Goal: Task Accomplishment & Management: Use online tool/utility

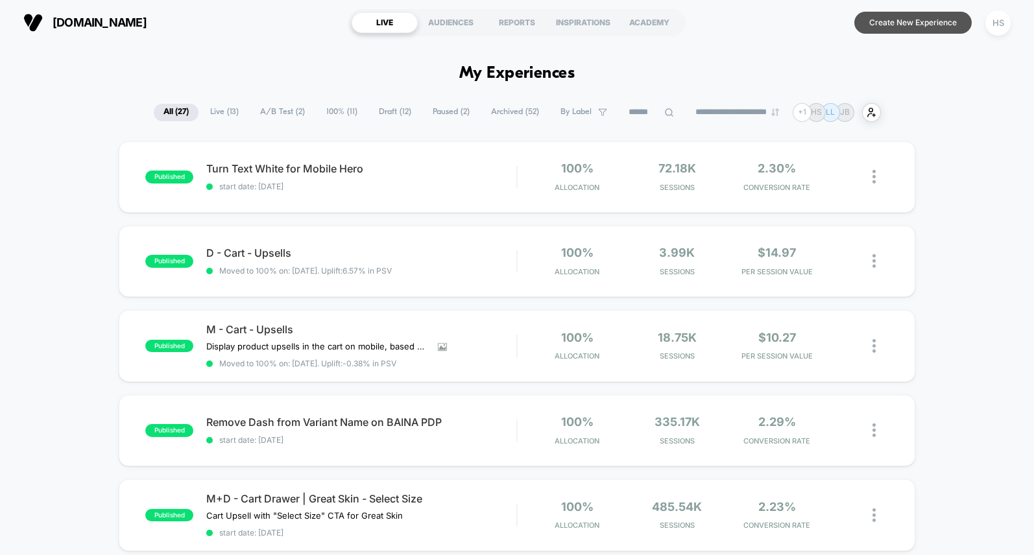
click at [906, 23] on button "Create New Experience" at bounding box center [912, 23] width 117 height 22
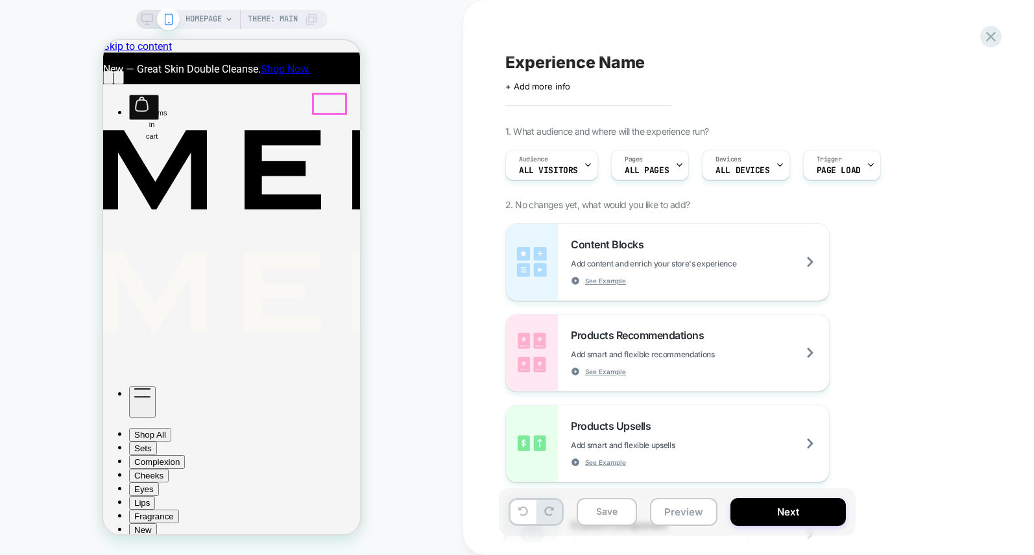
click at [151, 389] on div "Show Mobile Menu" at bounding box center [142, 402] width 16 height 27
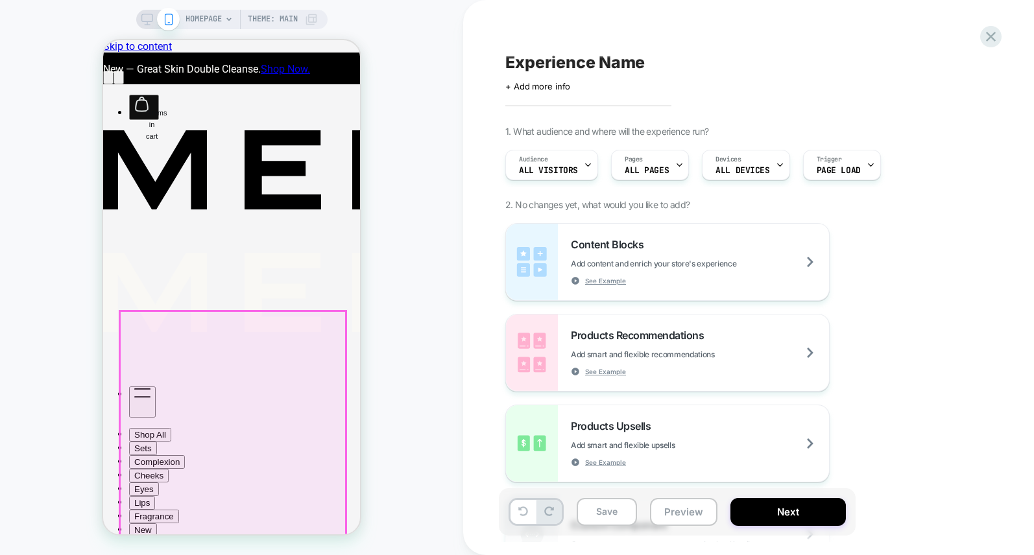
scroll to position [69, 0]
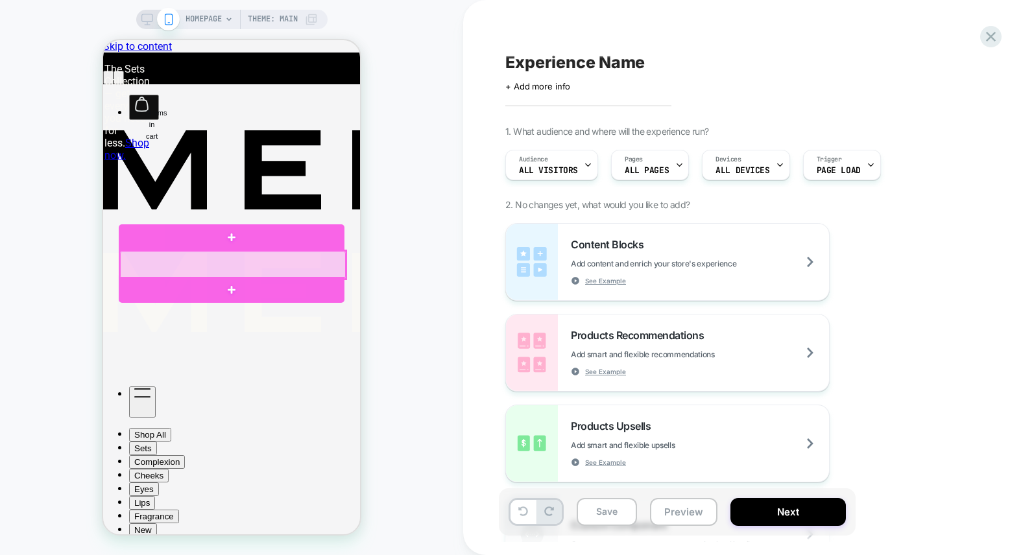
click at [197, 261] on div at bounding box center [233, 265] width 226 height 28
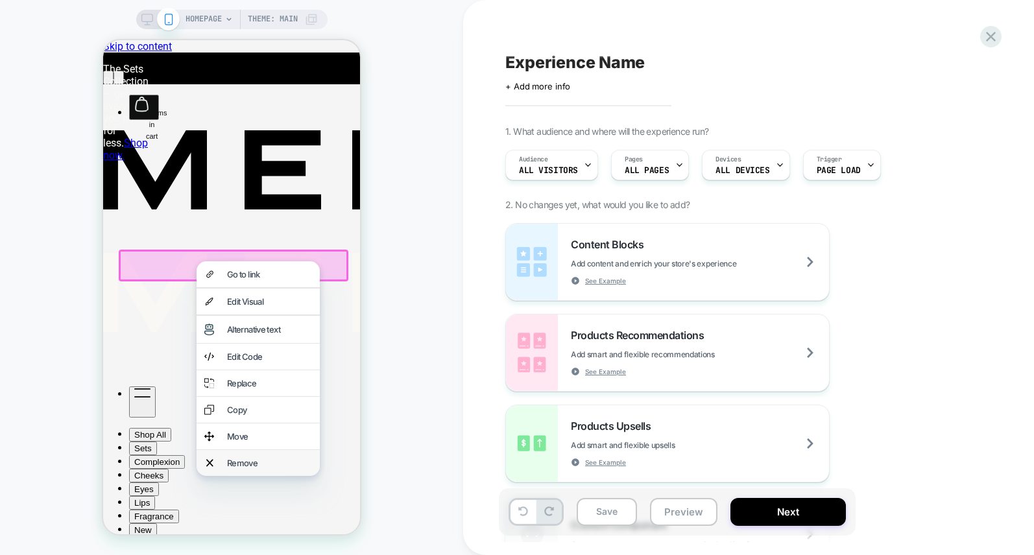
click at [245, 458] on div "Remove" at bounding box center [269, 463] width 85 height 10
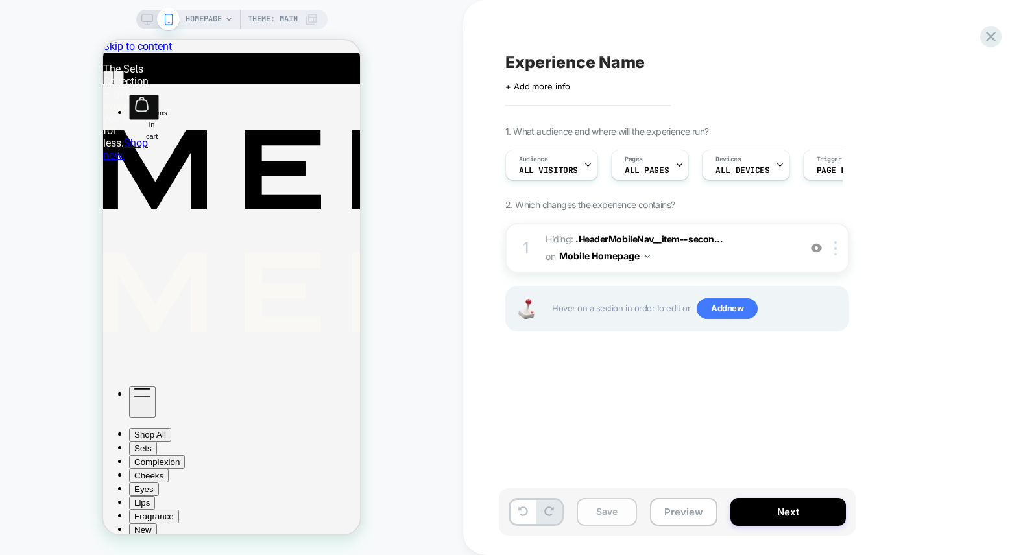
click at [607, 509] on button "Save" at bounding box center [607, 512] width 60 height 28
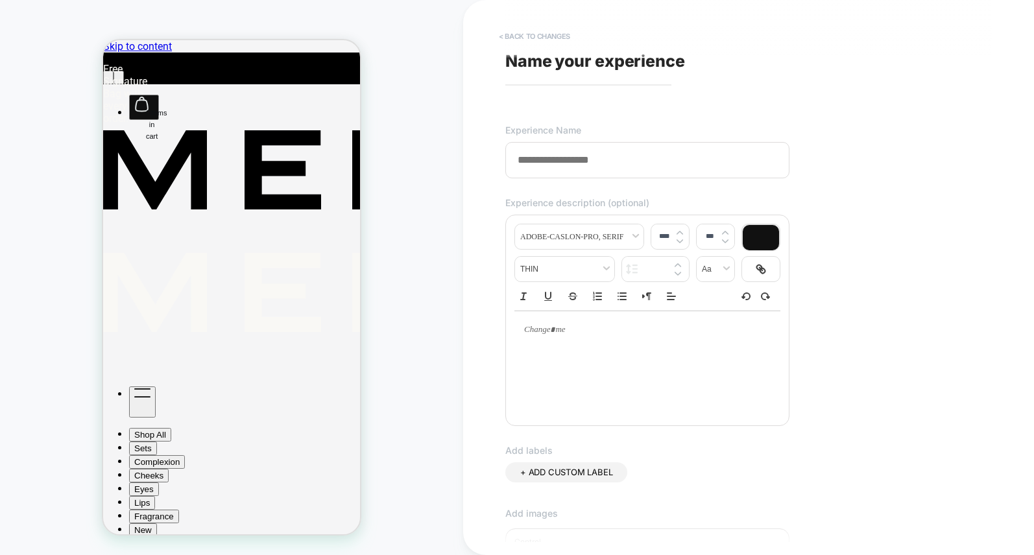
click at [539, 34] on button "< Back to changes" at bounding box center [534, 36] width 84 height 21
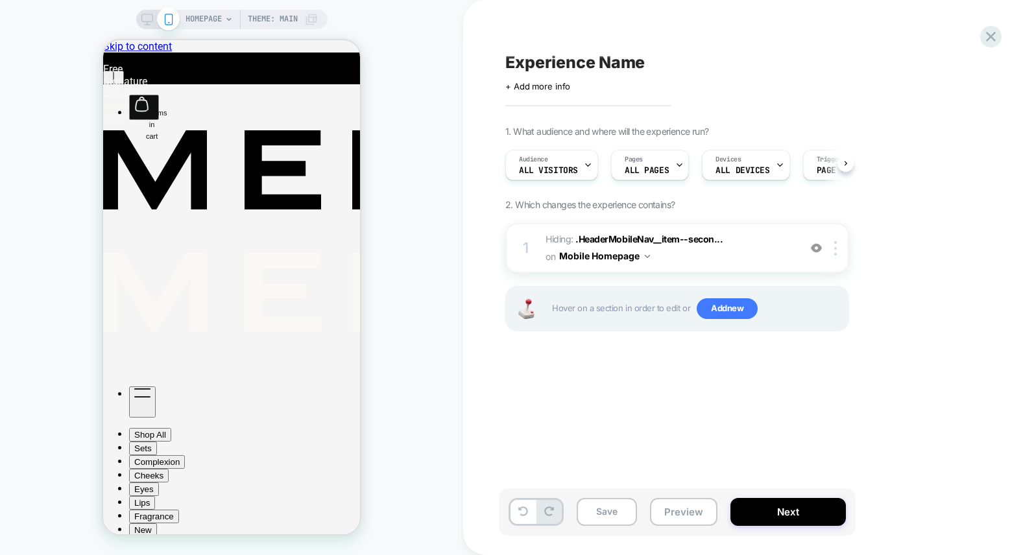
scroll to position [0, 1]
click at [150, 17] on icon at bounding box center [147, 20] width 12 height 12
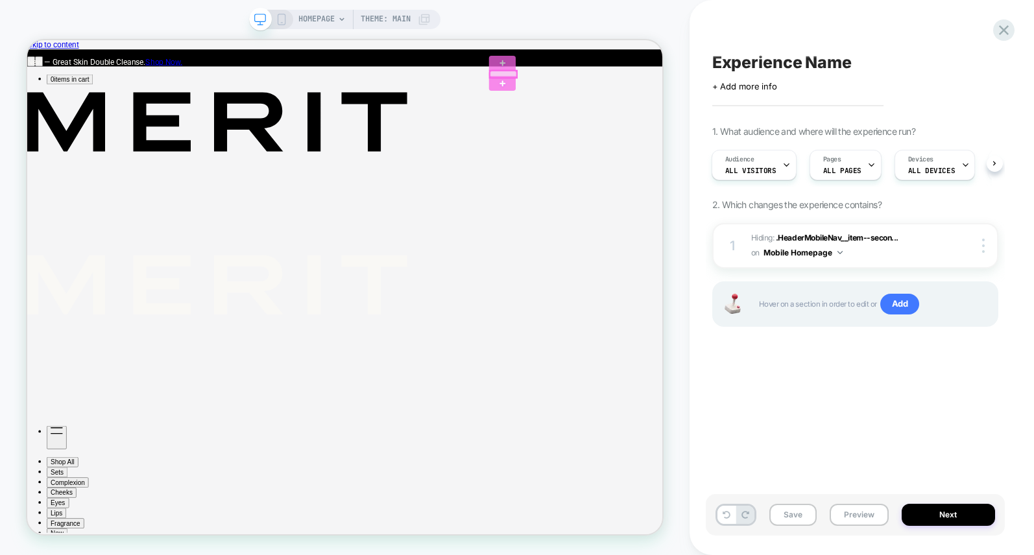
click at [665, 82] on div at bounding box center [662, 85] width 36 height 9
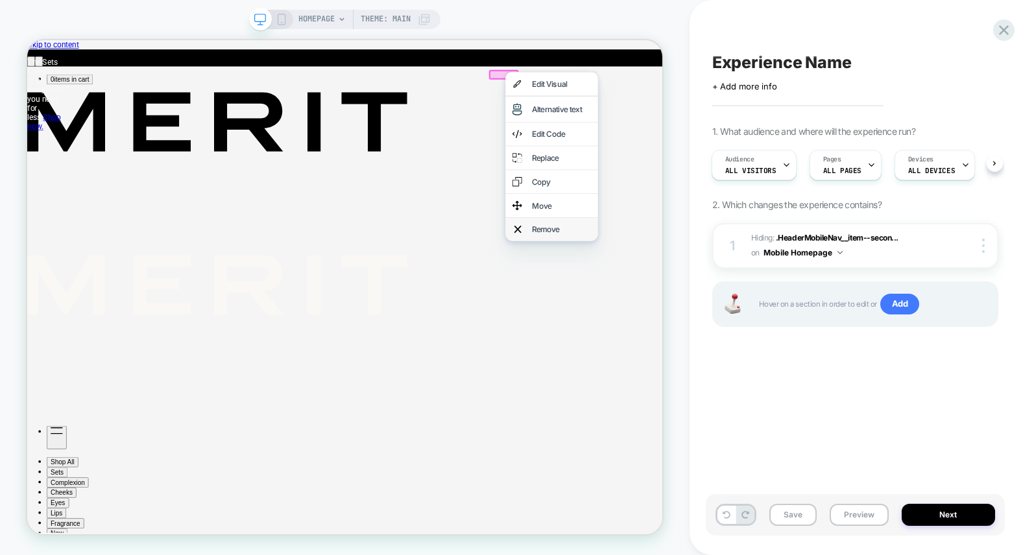
click at [716, 286] on div "Remove" at bounding box center [739, 292] width 79 height 13
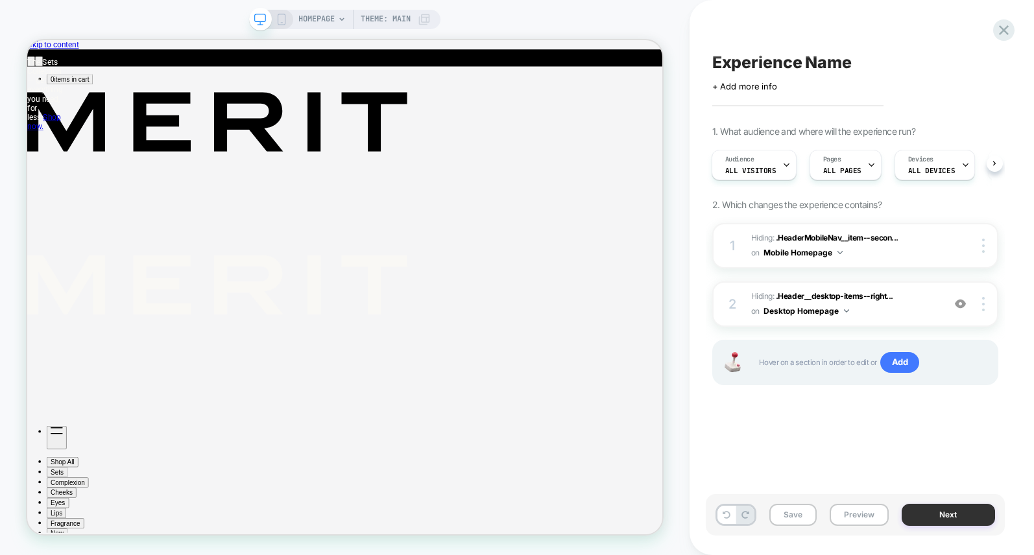
click at [943, 516] on button "Next" at bounding box center [948, 515] width 93 height 22
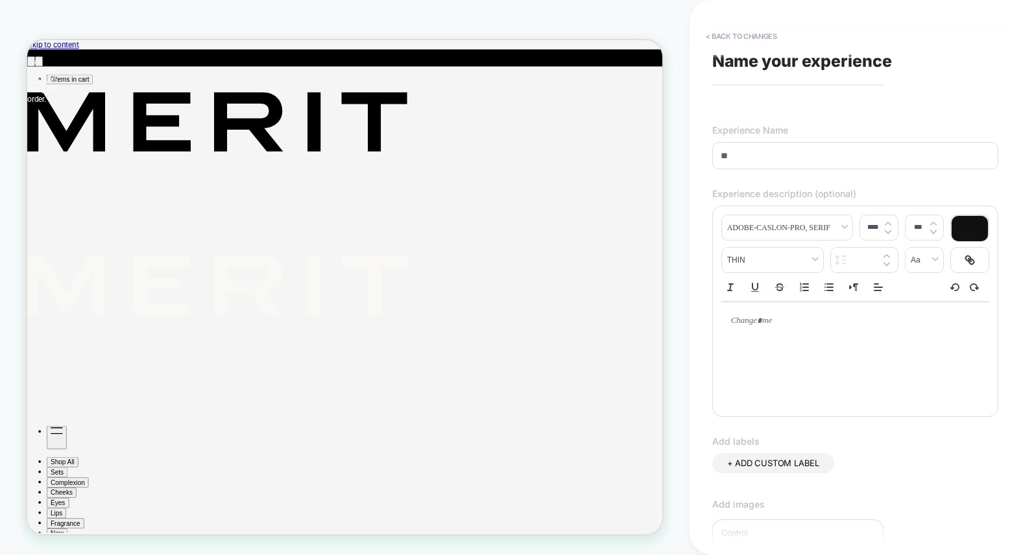
type input "*"
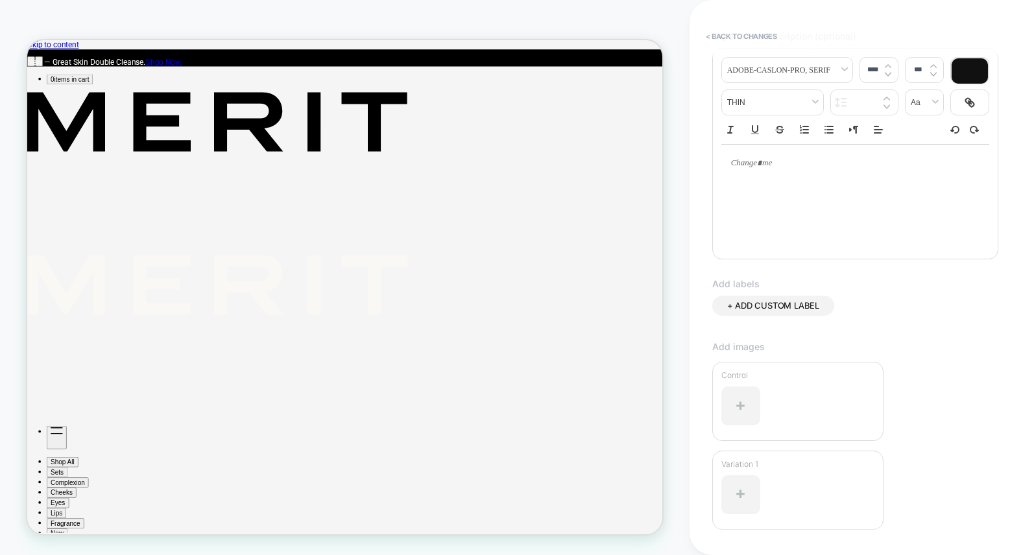
scroll to position [250, 0]
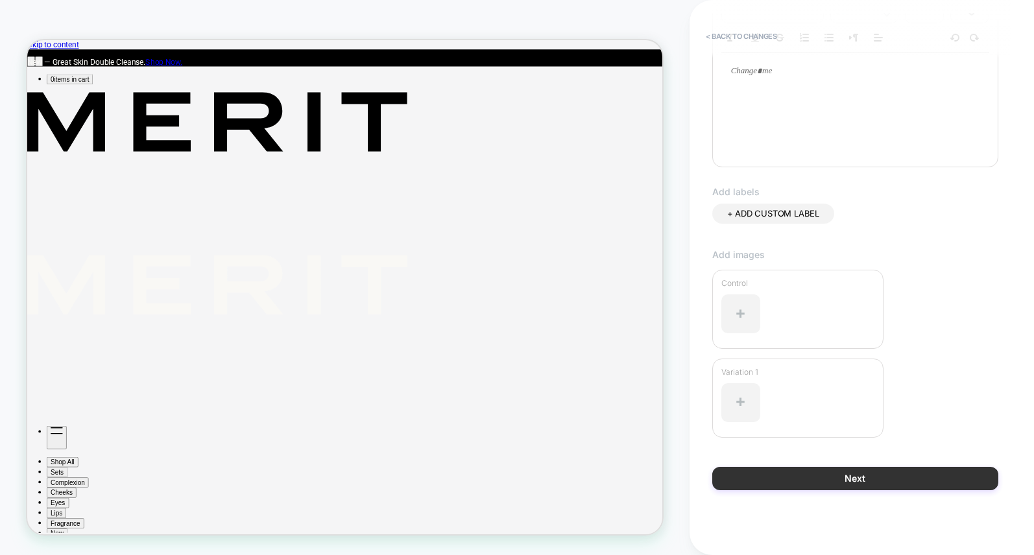
type input "**********"
click at [810, 474] on button "Next" at bounding box center [855, 478] width 286 height 23
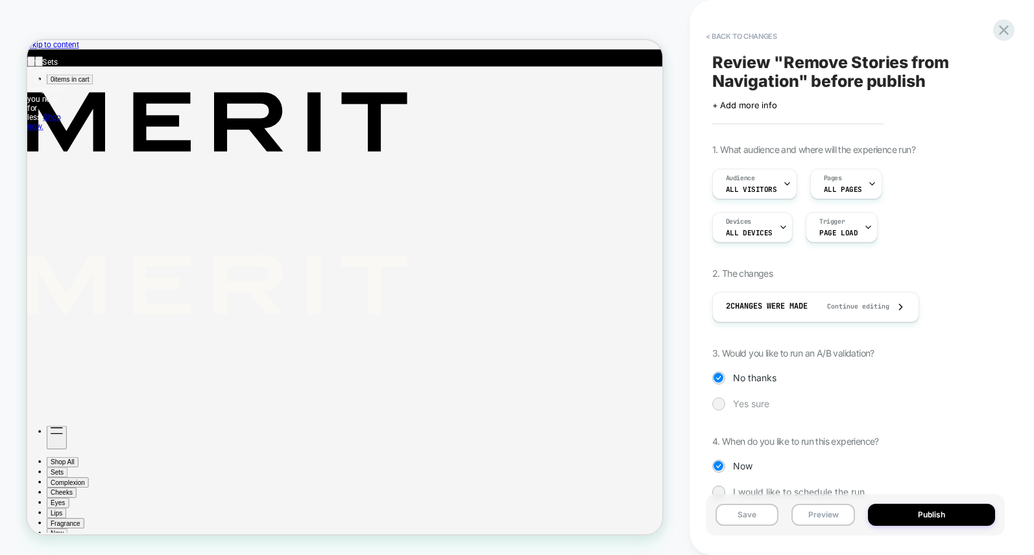
click at [721, 404] on div at bounding box center [719, 404] width 10 height 10
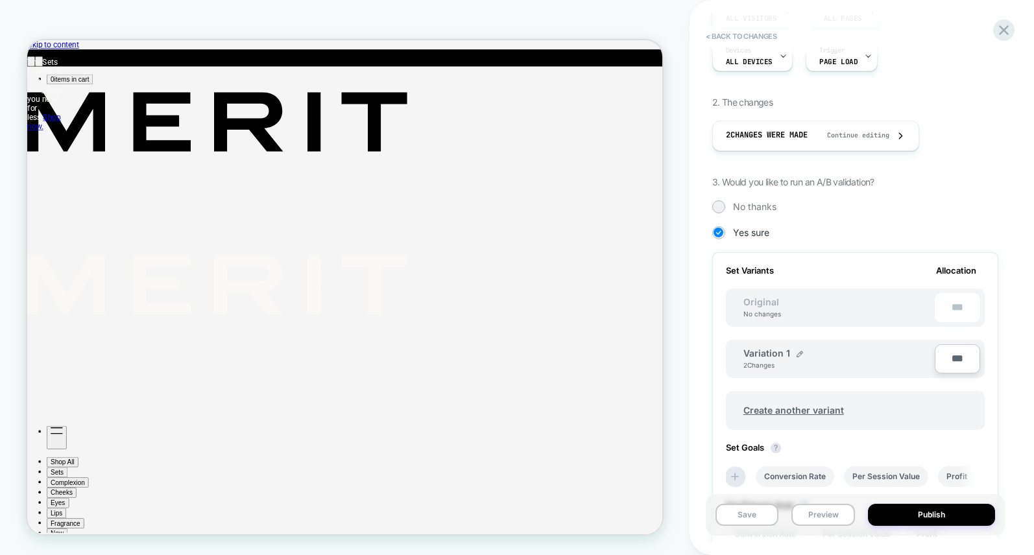
scroll to position [0, 0]
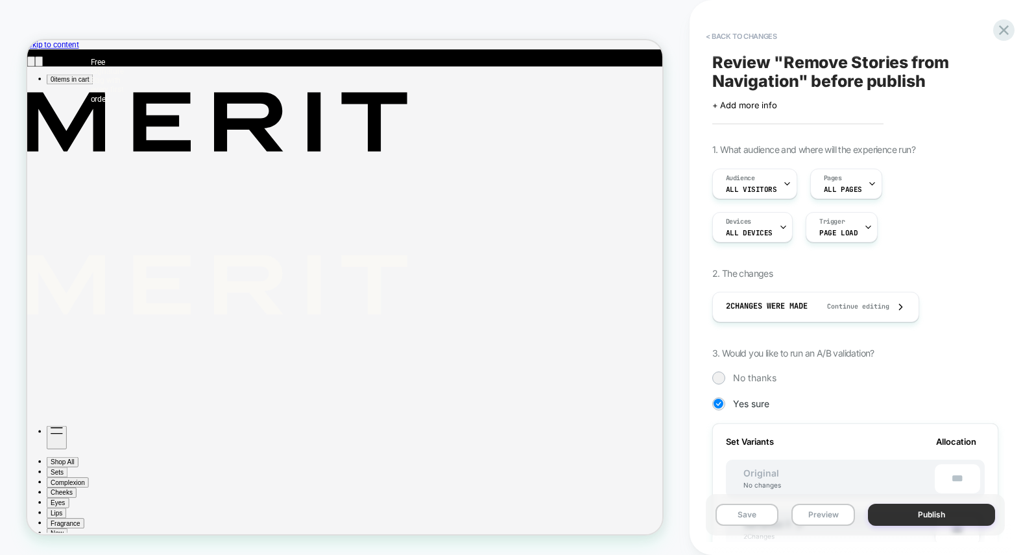
click at [897, 515] on button "Publish" at bounding box center [931, 515] width 127 height 22
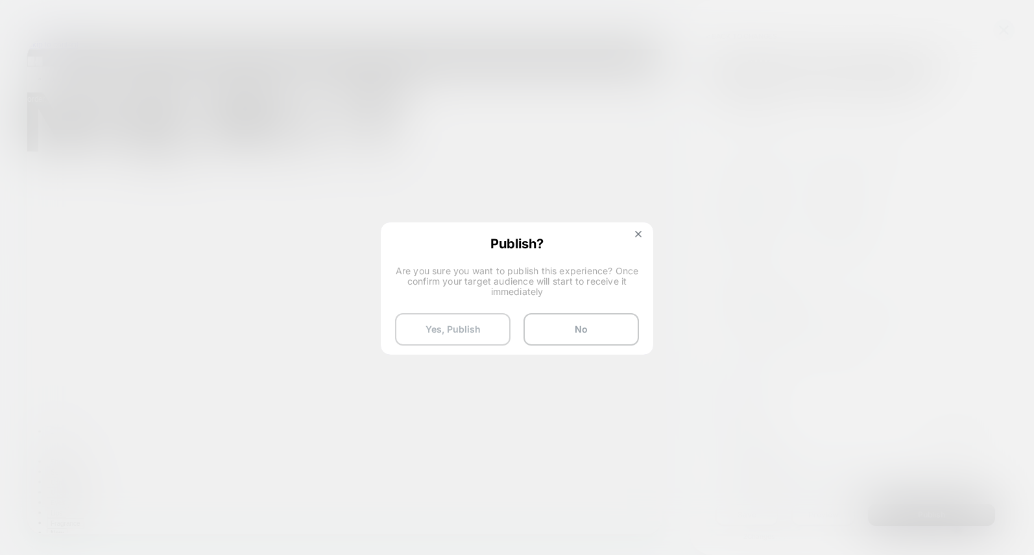
click at [468, 327] on button "Yes, Publish" at bounding box center [452, 329] width 115 height 32
